Goal: Task Accomplishment & Management: Complete application form

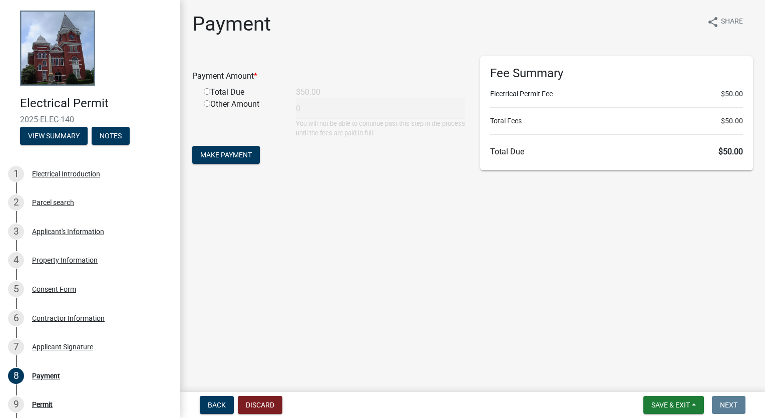
click at [206, 92] on input "radio" at bounding box center [207, 91] width 7 height 7
radio input "true"
type input "50"
click at [218, 154] on span "Make Payment" at bounding box center [226, 155] width 52 height 8
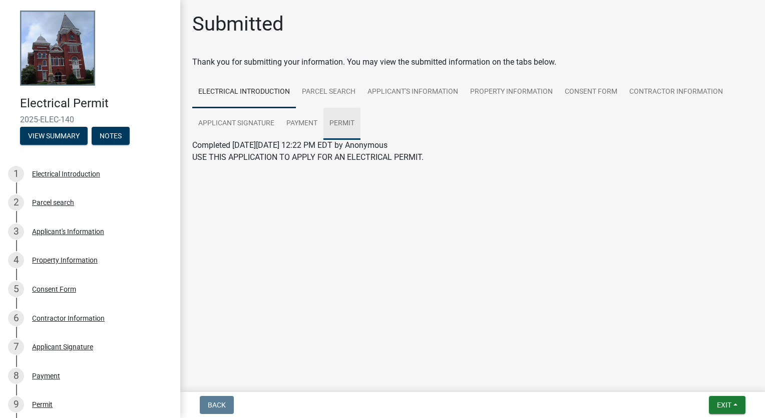
click at [336, 121] on link "Permit" at bounding box center [341, 124] width 37 height 32
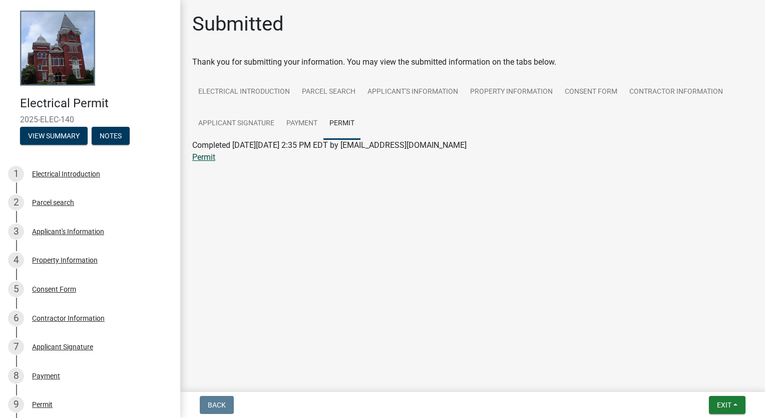
click at [203, 157] on link "Permit" at bounding box center [203, 157] width 23 height 10
